Goal: Task Accomplishment & Management: Complete application form

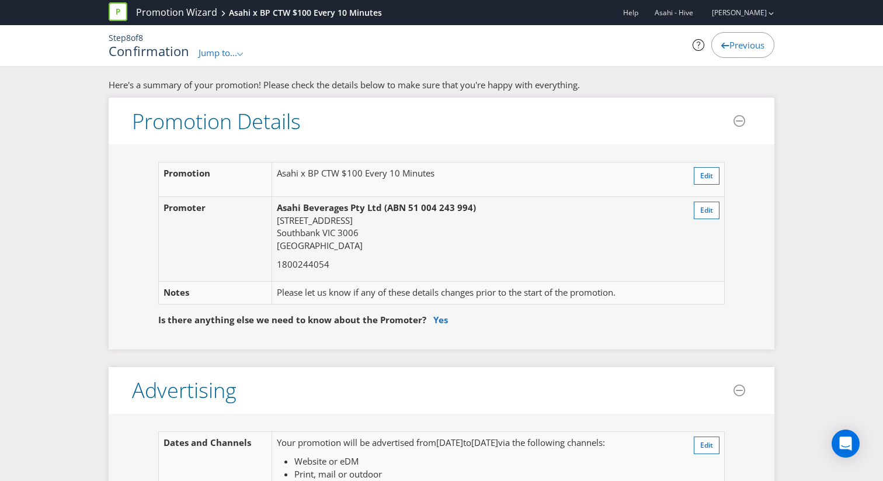
scroll to position [1547, 0]
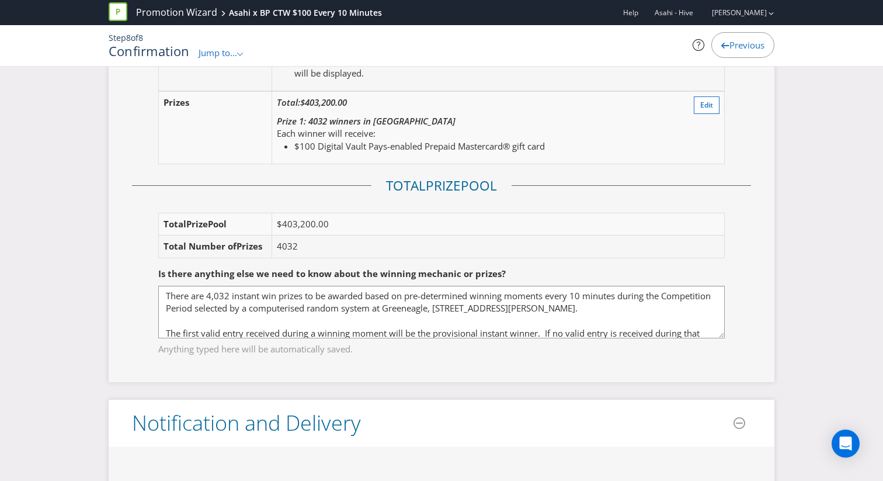
click at [535, 38] on p "Step 8 of 8" at bounding box center [328, 38] width 438 height 12
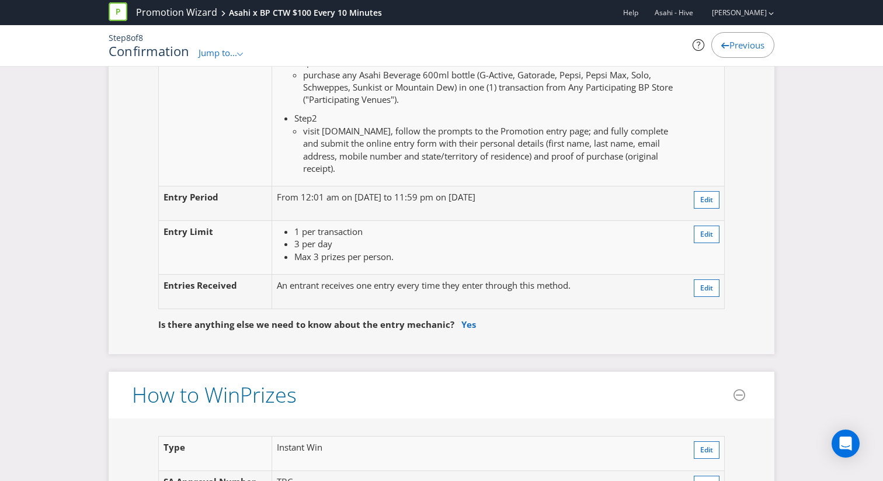
scroll to position [1057, 0]
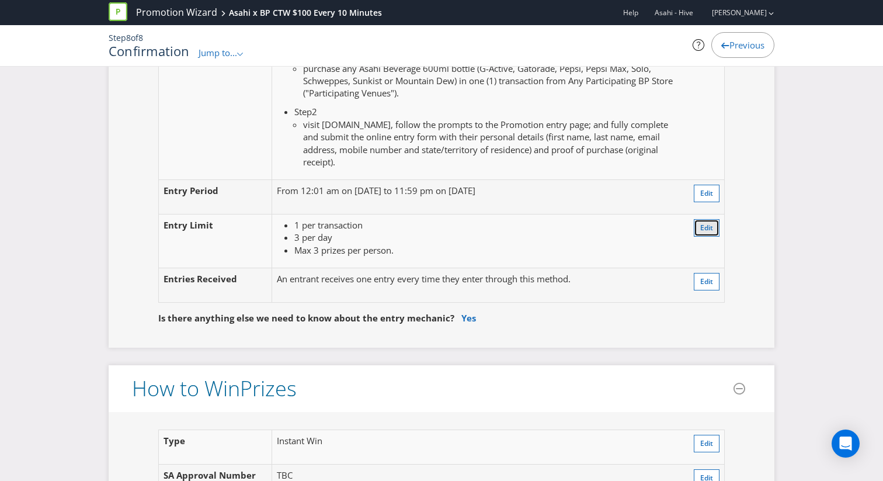
click at [698, 231] on button "Edit" at bounding box center [707, 228] width 26 height 18
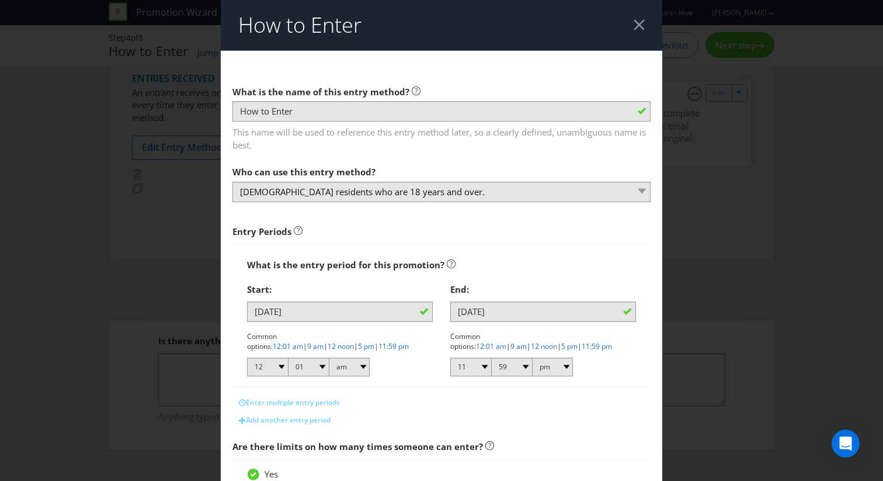
click at [635, 26] on div at bounding box center [639, 24] width 11 height 11
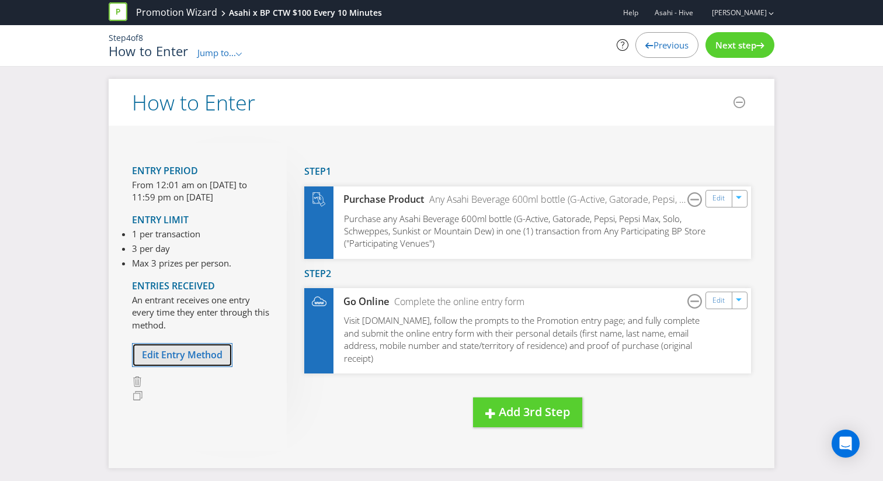
click at [194, 347] on button "Edit Entry Method" at bounding box center [182, 355] width 100 height 24
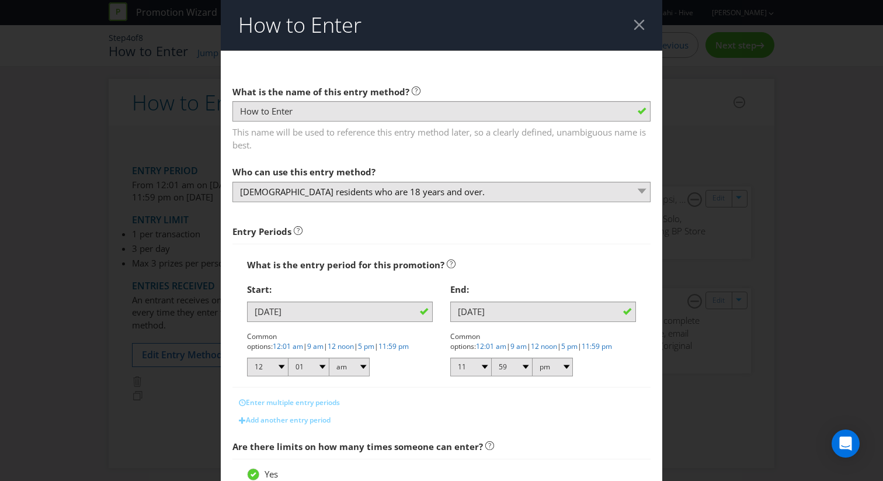
click at [643, 23] on div at bounding box center [639, 24] width 11 height 11
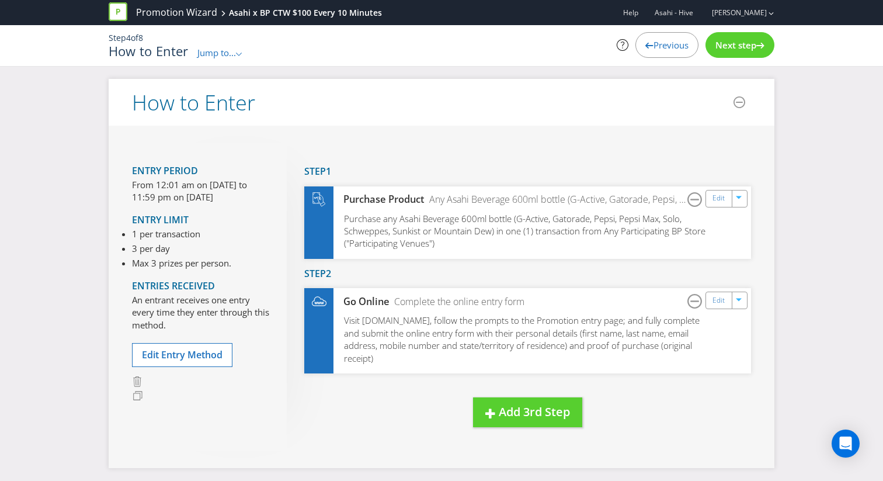
click at [731, 45] on span "Next step" at bounding box center [736, 45] width 41 height 12
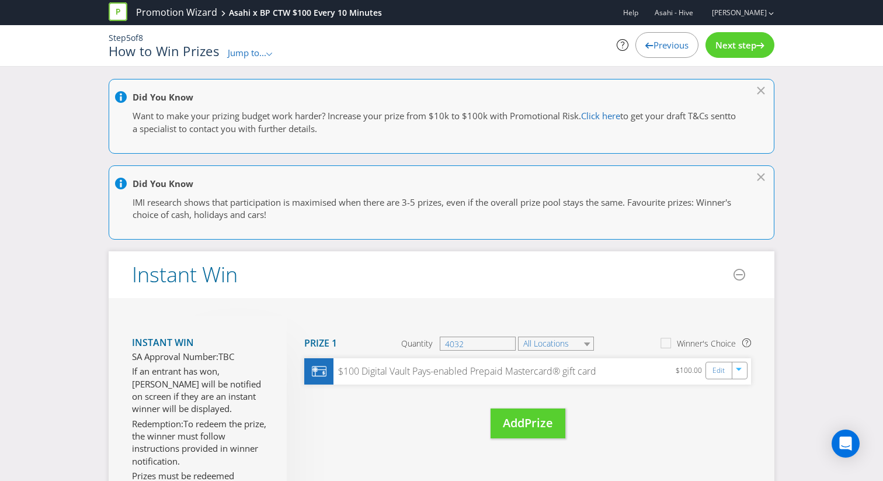
click at [673, 44] on span "Previous" at bounding box center [671, 45] width 35 height 12
